Goal: Task Accomplishment & Management: Use online tool/utility

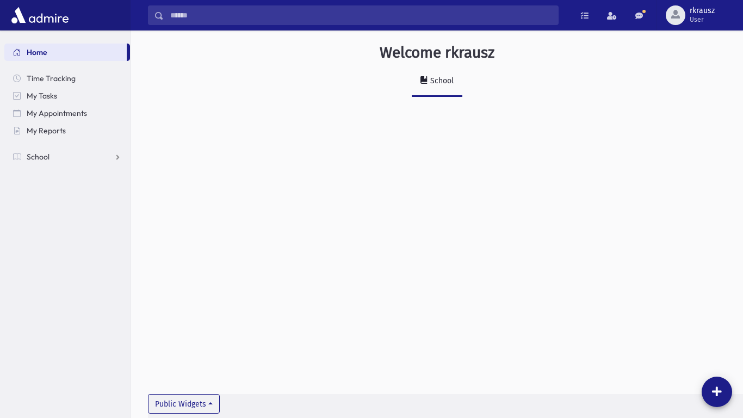
click at [82, 165] on nav "Home Time Tracking My Tasks My Appointments My Reports School School Students A…" at bounding box center [65, 98] width 130 height 137
click at [40, 157] on span "School" at bounding box center [38, 157] width 23 height 10
click at [69, 193] on span "Attendance" at bounding box center [53, 192] width 40 height 10
click at [59, 215] on link "Entry" at bounding box center [67, 208] width 126 height 17
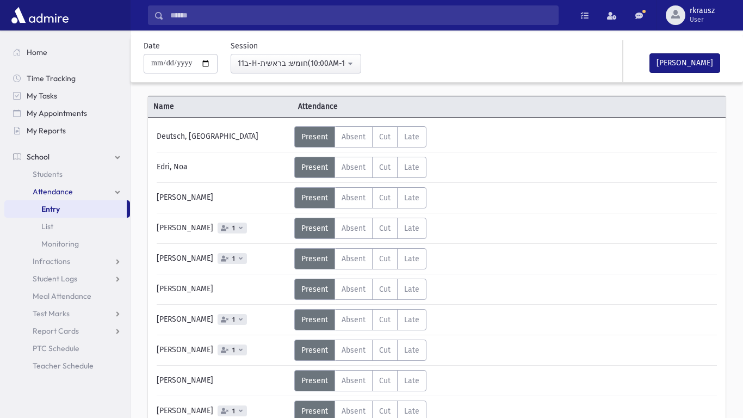
scroll to position [43, 0]
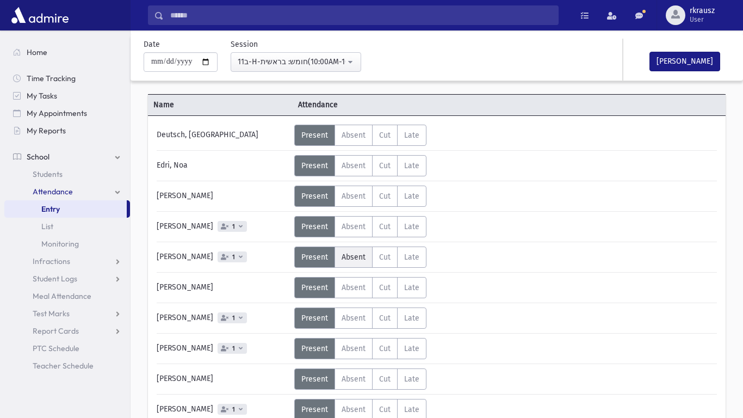
click at [345, 258] on span "Absent" at bounding box center [353, 256] width 24 height 9
click at [451, 313] on div "Present P Absent A Cut C Late L Status" at bounding box center [391, 317] width 194 height 21
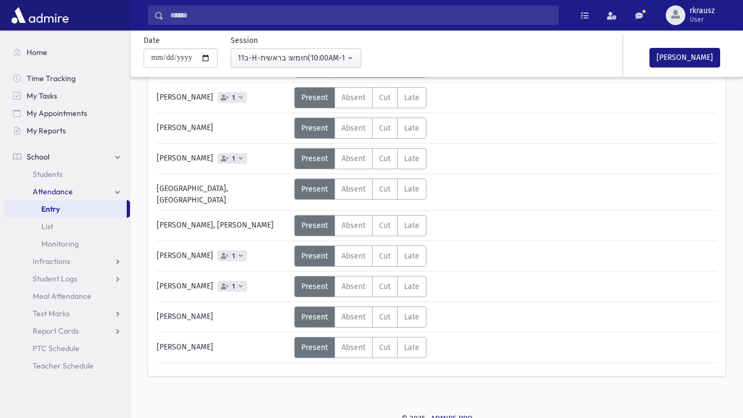
scroll to position [295, 0]
click at [717, 57] on button "[PERSON_NAME]" at bounding box center [684, 58] width 71 height 20
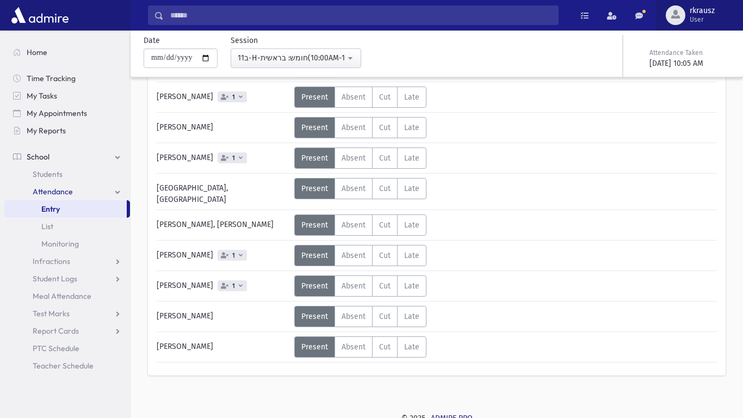
click at [704, 18] on span "User" at bounding box center [701, 19] width 25 height 9
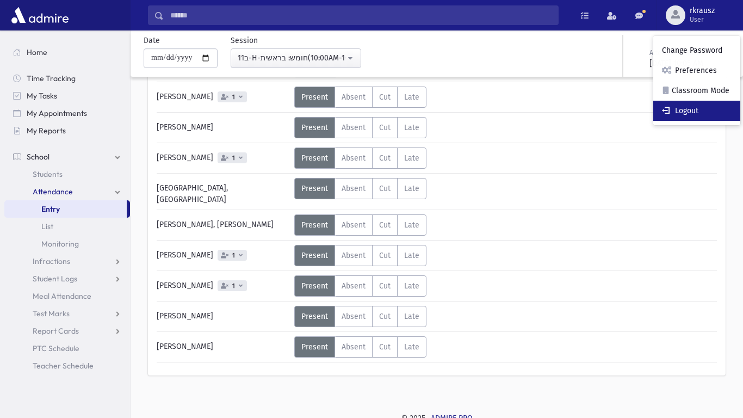
click at [722, 111] on link "Logout" at bounding box center [696, 111] width 87 height 20
